Goal: Information Seeking & Learning: Learn about a topic

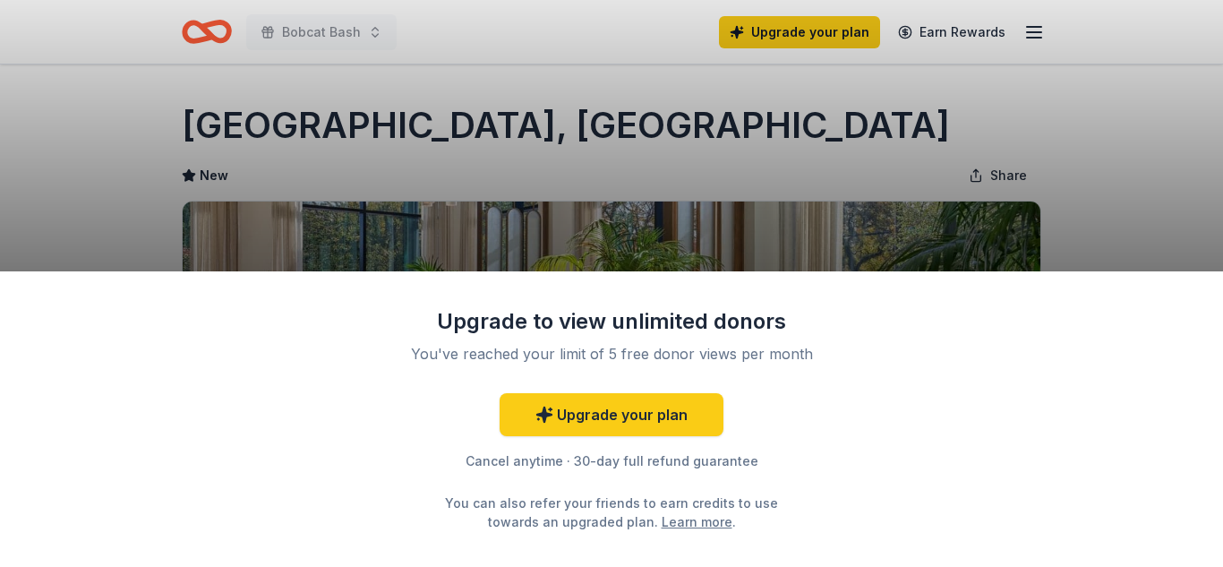
click at [1146, 119] on div "Upgrade to view unlimited donors You've reached your limit of 5 free donor view…" at bounding box center [611, 283] width 1223 height 567
click at [449, 114] on div "Upgrade to view unlimited donors You've reached your limit of 5 free donor view…" at bounding box center [611, 283] width 1223 height 567
click at [495, 116] on div "Upgrade to view unlimited donors You've reached your limit of 5 free donor view…" at bounding box center [611, 283] width 1223 height 567
click at [501, 118] on div "Upgrade to view unlimited donors You've reached your limit of 5 free donor view…" at bounding box center [611, 283] width 1223 height 567
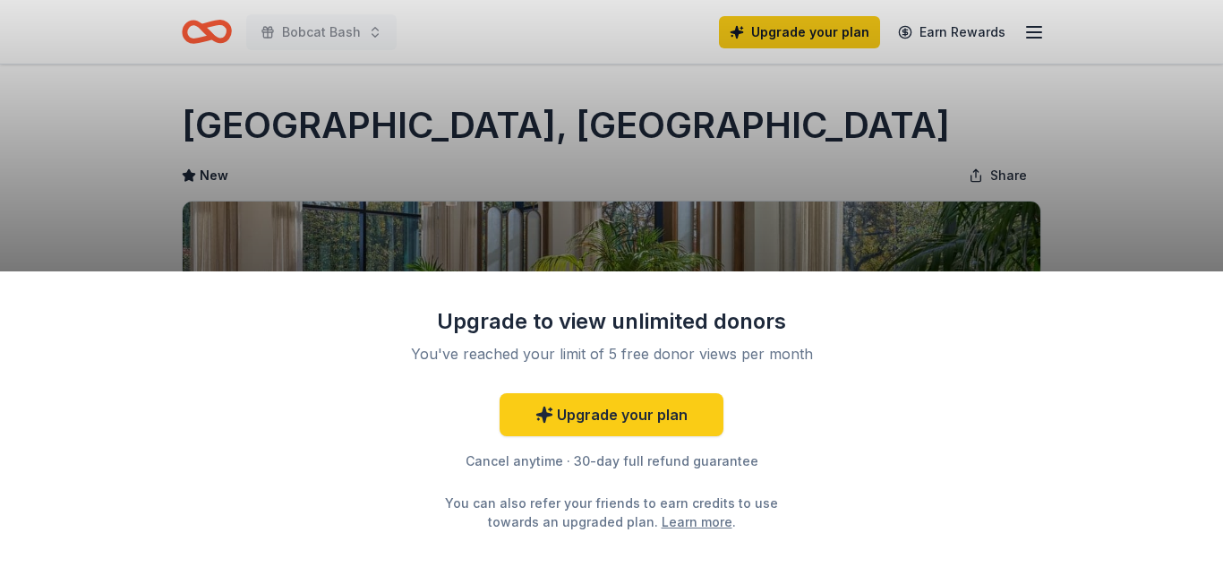
drag, startPoint x: 523, startPoint y: 117, endPoint x: 707, endPoint y: 73, distance: 188.8
click at [553, 111] on div "Upgrade to view unlimited donors You've reached your limit of 5 free donor view…" at bounding box center [611, 283] width 1223 height 567
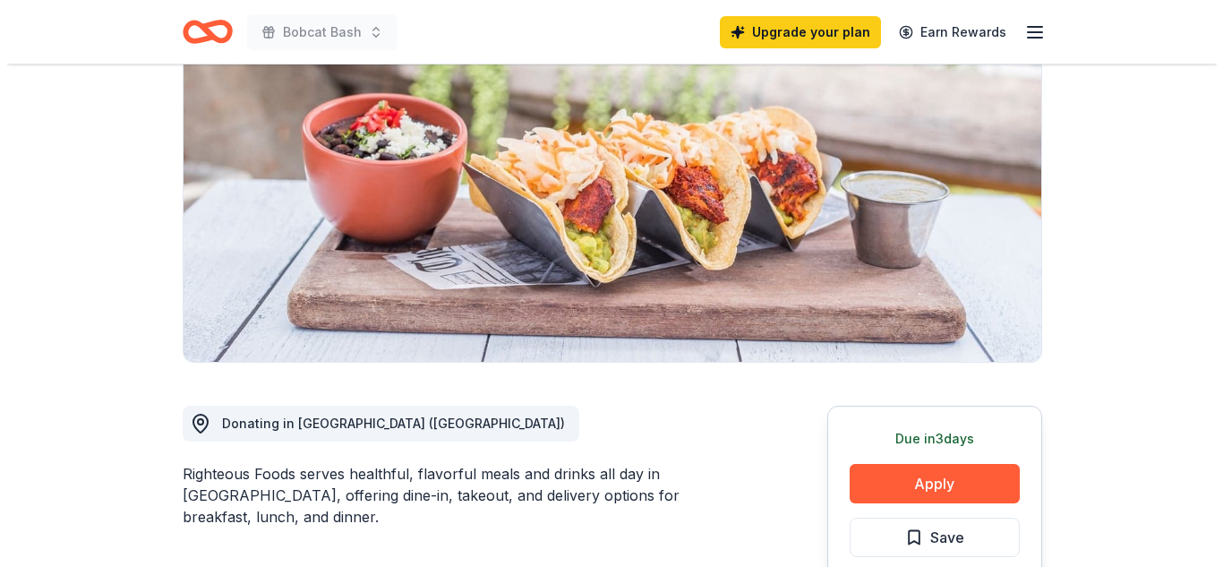
scroll to position [448, 0]
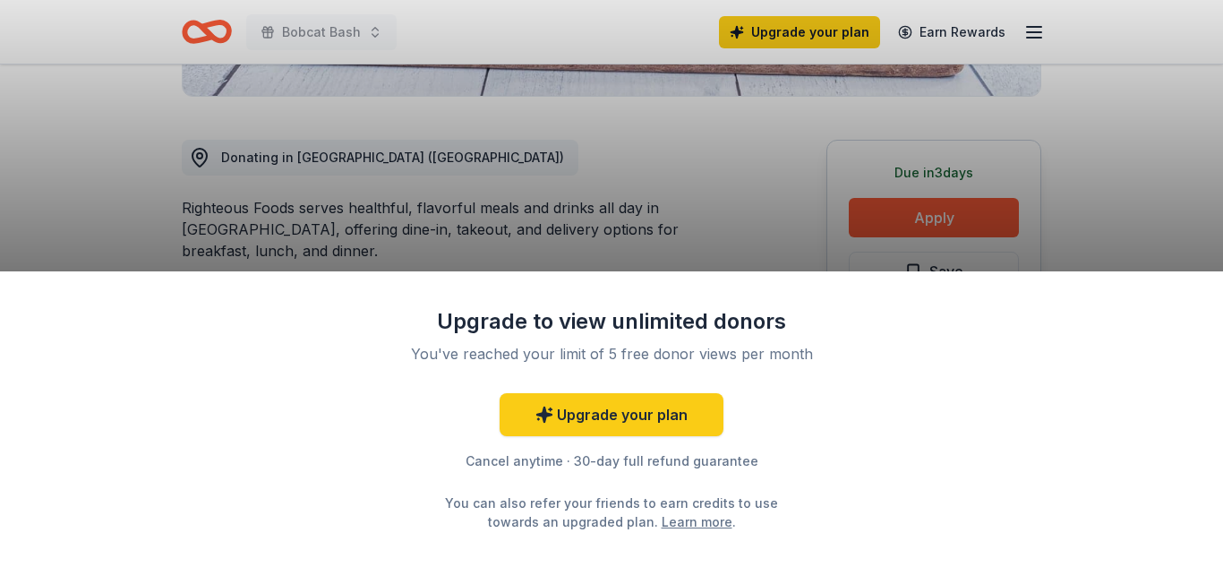
click at [713, 142] on div "Upgrade to view unlimited donors You've reached your limit of 5 free donor view…" at bounding box center [611, 283] width 1223 height 567
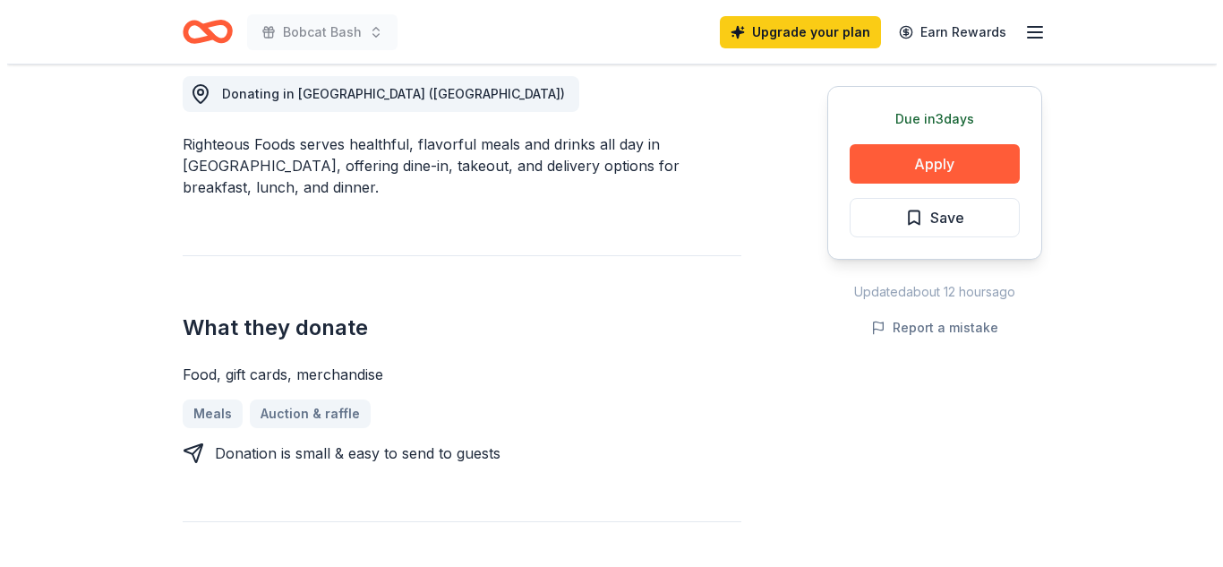
scroll to position [537, 0]
